Goal: Task Accomplishment & Management: Complete application form

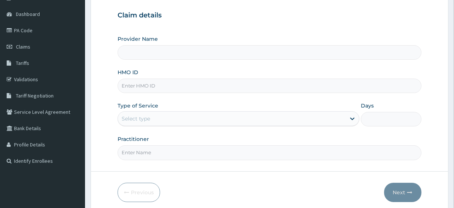
scroll to position [67, 0]
type input "Fitness plus Gym"
type input "1"
click at [158, 85] on input "HMO ID" at bounding box center [270, 85] width 304 height 14
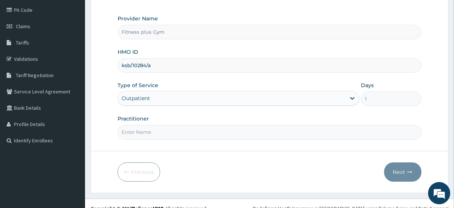
scroll to position [96, 0]
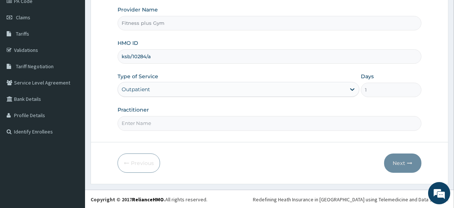
type input "ksb/10284/a"
click at [132, 121] on input "Practitioner" at bounding box center [270, 123] width 304 height 14
type input "fitness+"
click at [388, 160] on button "Next" at bounding box center [402, 162] width 37 height 19
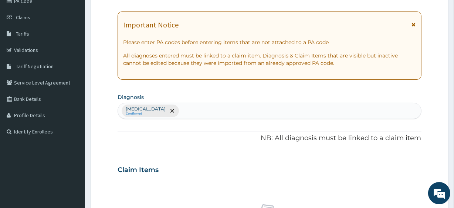
scroll to position [0, 0]
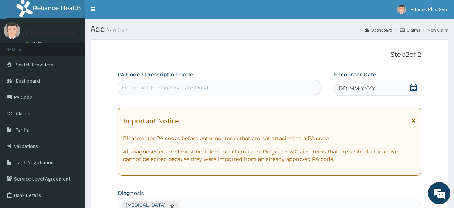
click at [216, 89] on div "Enter Code(Secondary Care Only)" at bounding box center [219, 87] width 203 height 12
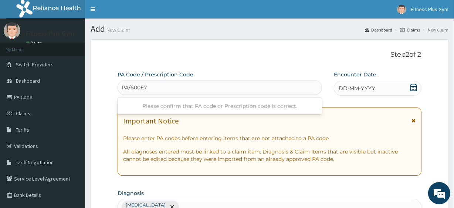
type input "PA/600E7D"
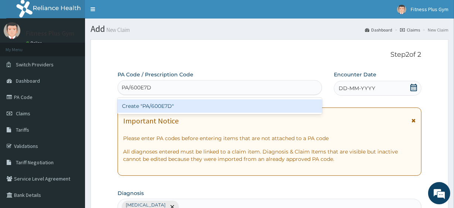
click at [162, 101] on div "Create "PA/600E7D"" at bounding box center [220, 105] width 204 height 13
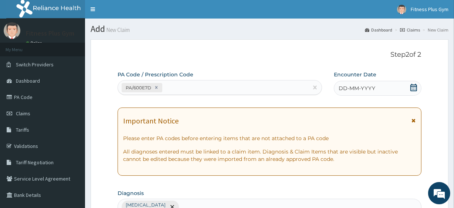
click at [414, 85] on icon at bounding box center [414, 87] width 7 height 7
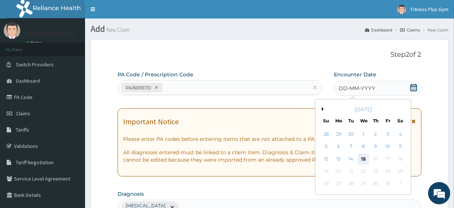
click at [364, 153] on div "15" at bounding box center [363, 158] width 11 height 11
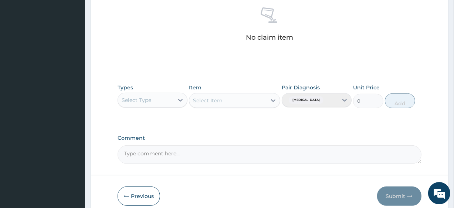
scroll to position [326, 0]
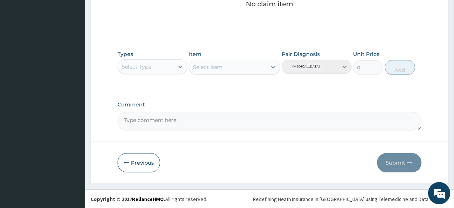
click at [159, 67] on div "Select Type" at bounding box center [146, 67] width 56 height 12
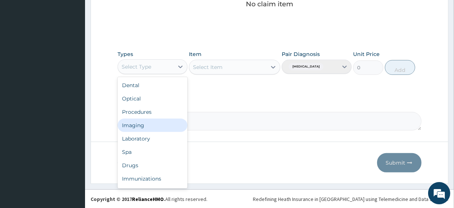
scroll to position [25, 0]
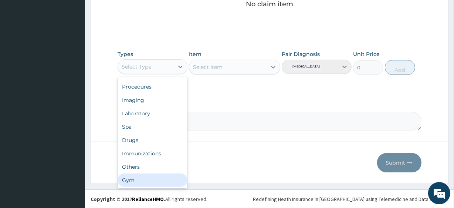
click at [133, 182] on div "Gym" at bounding box center [153, 179] width 70 height 13
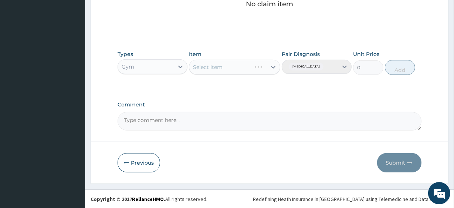
click at [225, 70] on div "Select Item" at bounding box center [219, 67] width 61 height 12
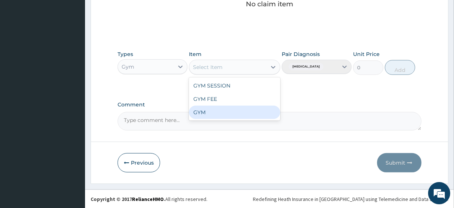
click at [209, 115] on div "GYM" at bounding box center [234, 111] width 91 height 13
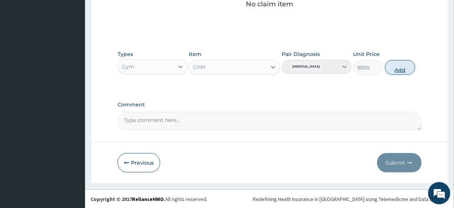
click at [406, 66] on button "Add" at bounding box center [400, 67] width 30 height 15
type input "0"
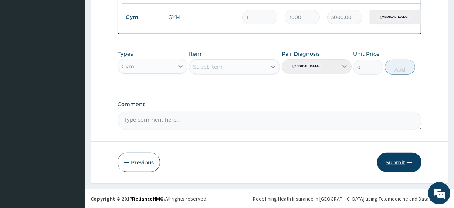
click at [396, 161] on button "Submit" at bounding box center [399, 161] width 44 height 19
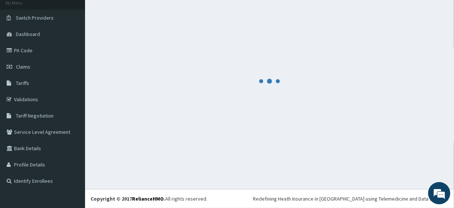
scroll to position [47, 0]
